Goal: Obtain resource: Obtain resource

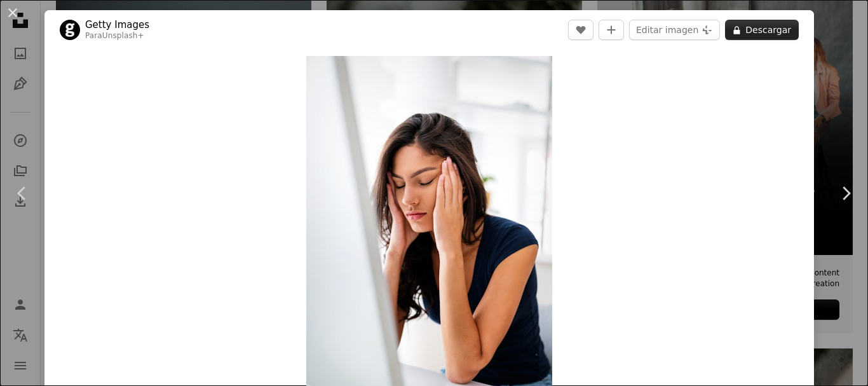
scroll to position [318, 0]
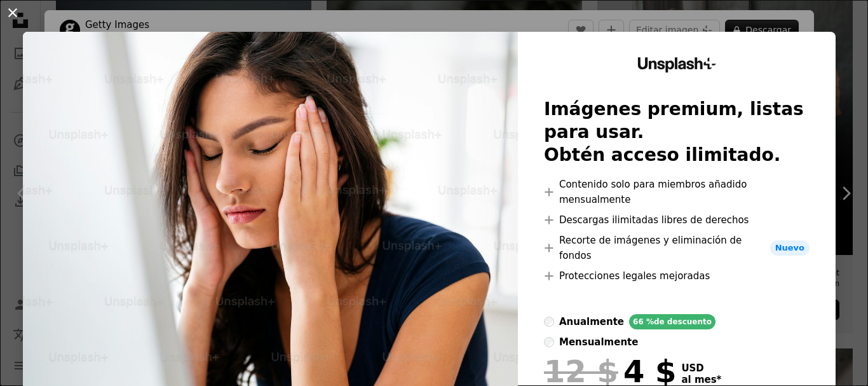
click at [11, 13] on button "An X shape" at bounding box center [12, 12] width 15 height 15
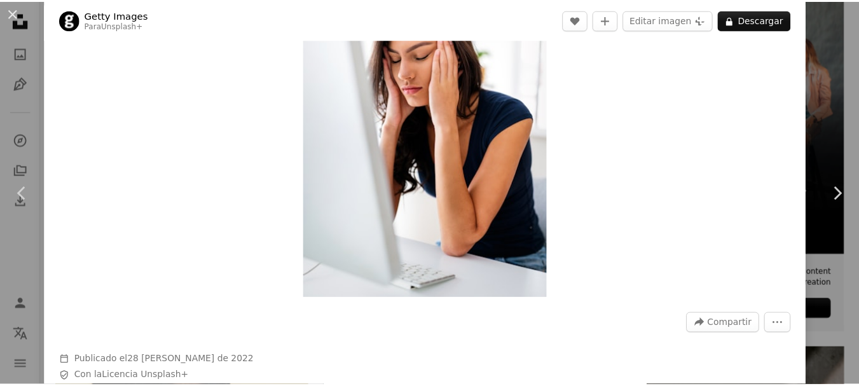
scroll to position [127, 0]
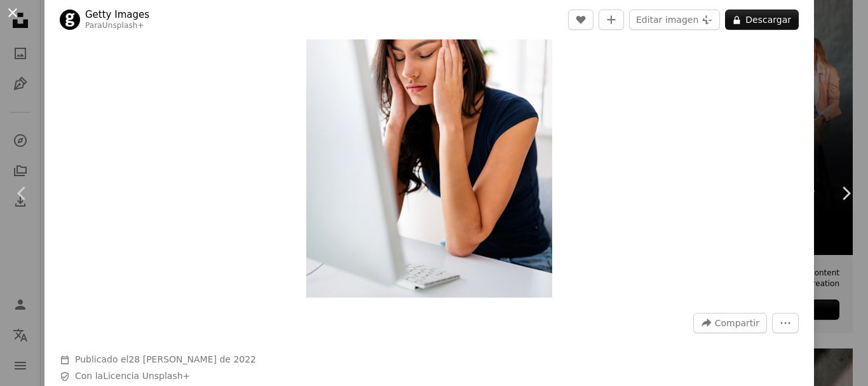
click at [11, 10] on button "An X shape" at bounding box center [12, 12] width 15 height 15
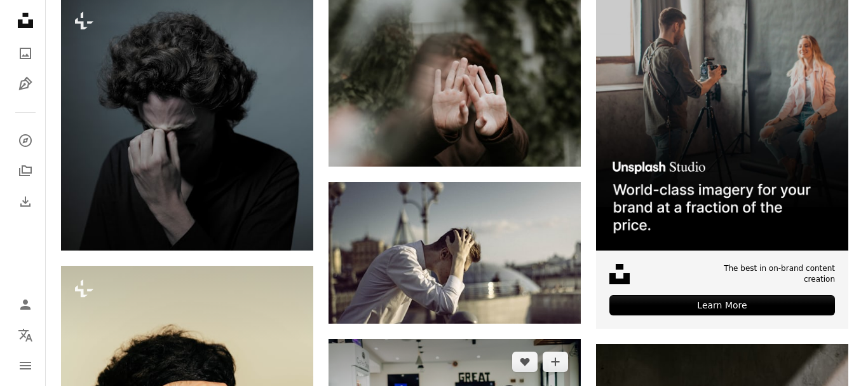
scroll to position [318, 0]
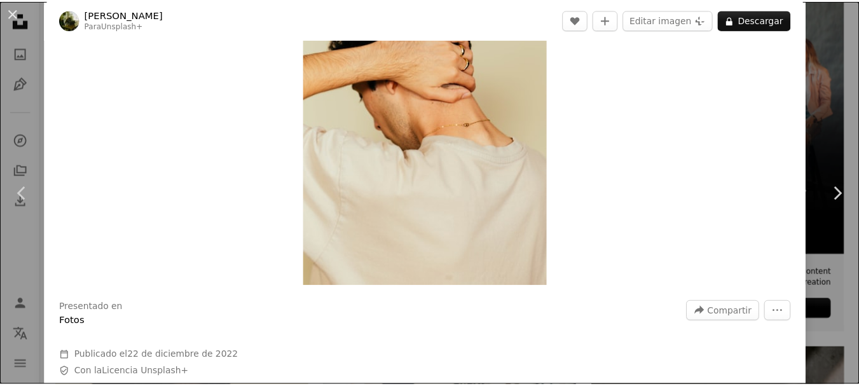
scroll to position [64, 0]
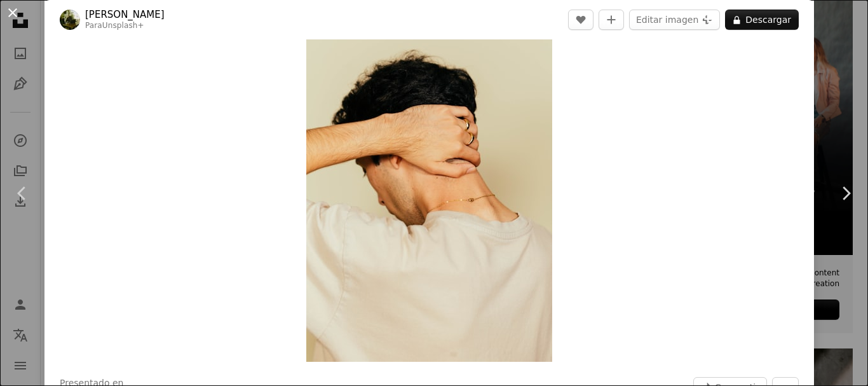
click at [15, 10] on button "An X shape" at bounding box center [12, 12] width 15 height 15
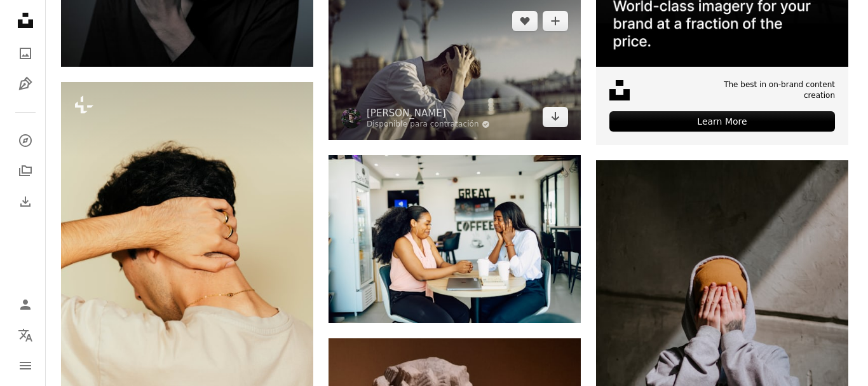
scroll to position [572, 0]
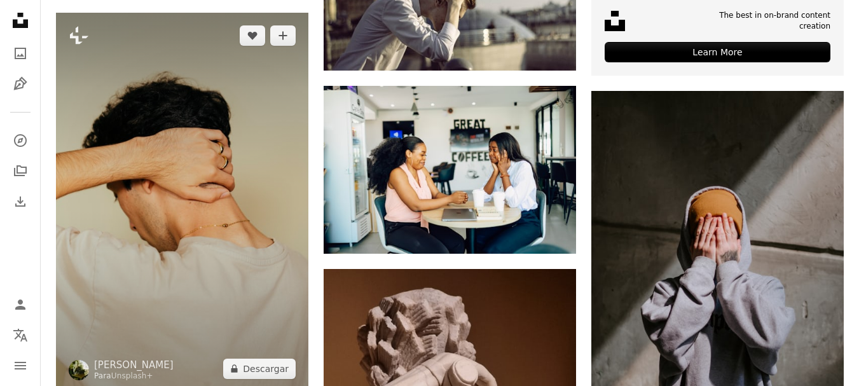
click at [177, 165] on img at bounding box center [182, 202] width 252 height 379
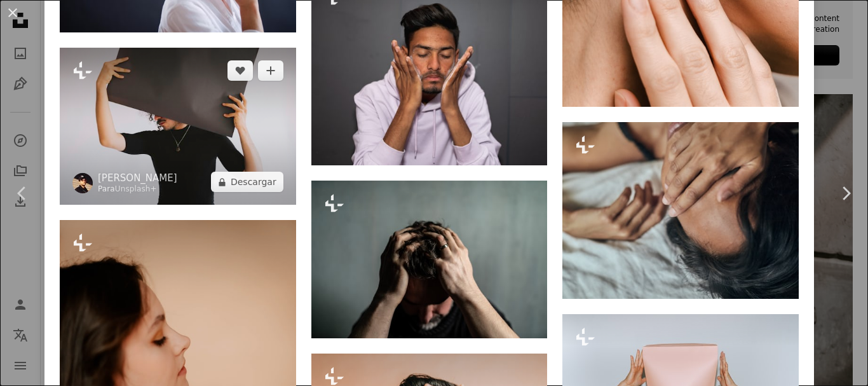
scroll to position [5910, 0]
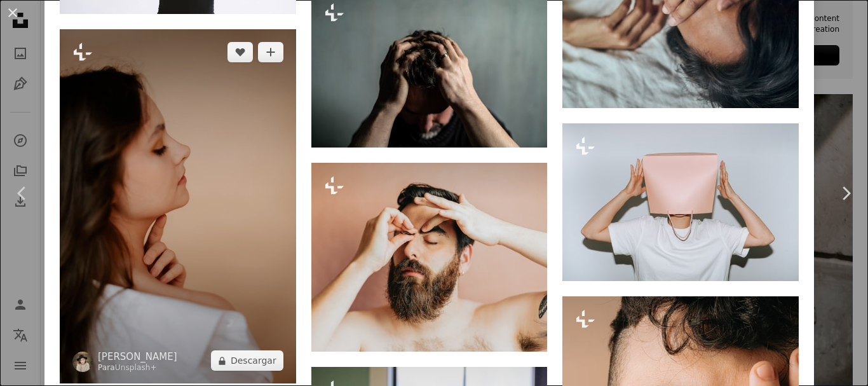
click at [159, 131] on img at bounding box center [178, 206] width 236 height 354
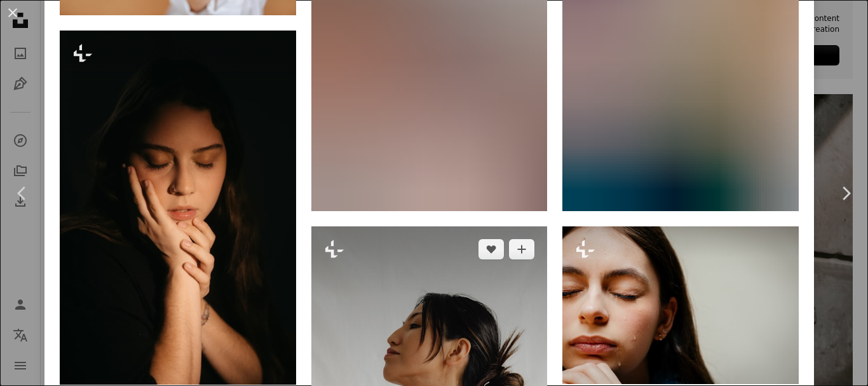
scroll to position [2224, 0]
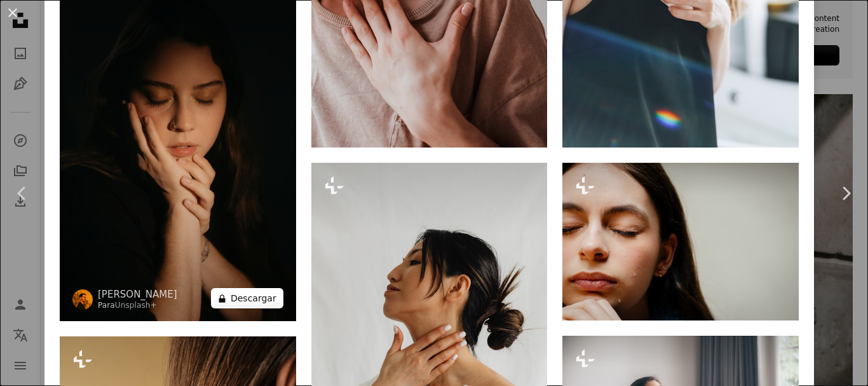
click at [242, 288] on button "A lock Descargar" at bounding box center [247, 298] width 72 height 20
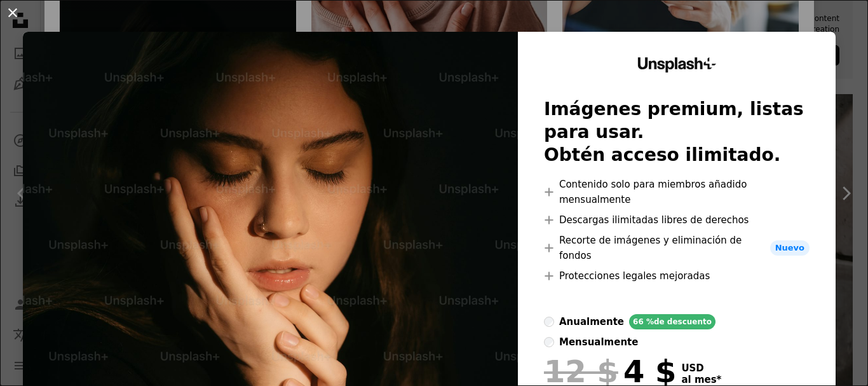
click at [17, 15] on button "An X shape" at bounding box center [12, 12] width 15 height 15
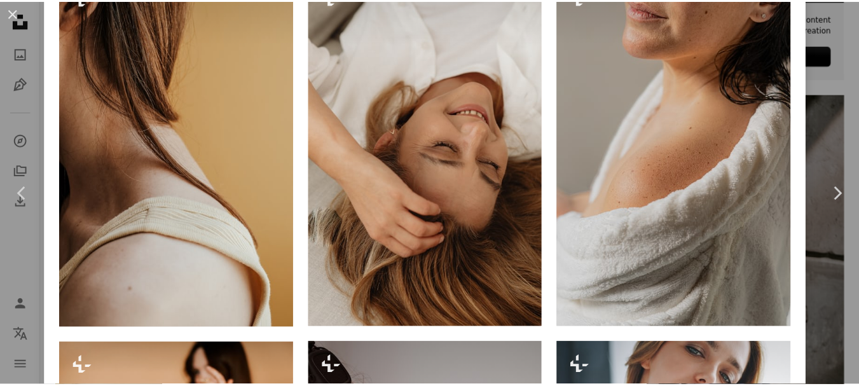
scroll to position [1398, 0]
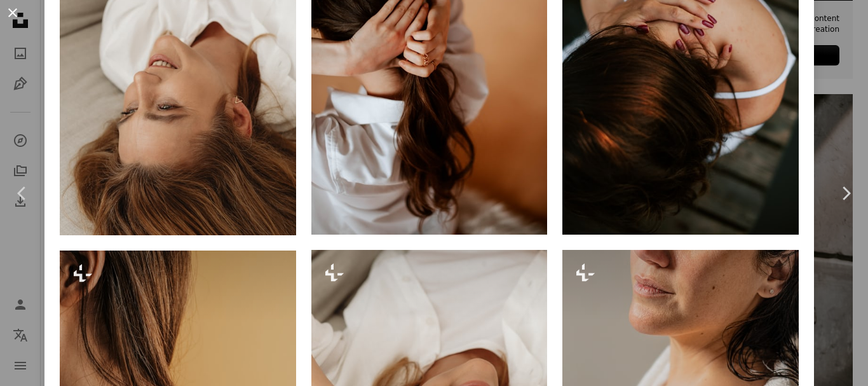
click at [13, 7] on button "An X shape" at bounding box center [12, 12] width 15 height 15
